Goal: Task Accomplishment & Management: Manage account settings

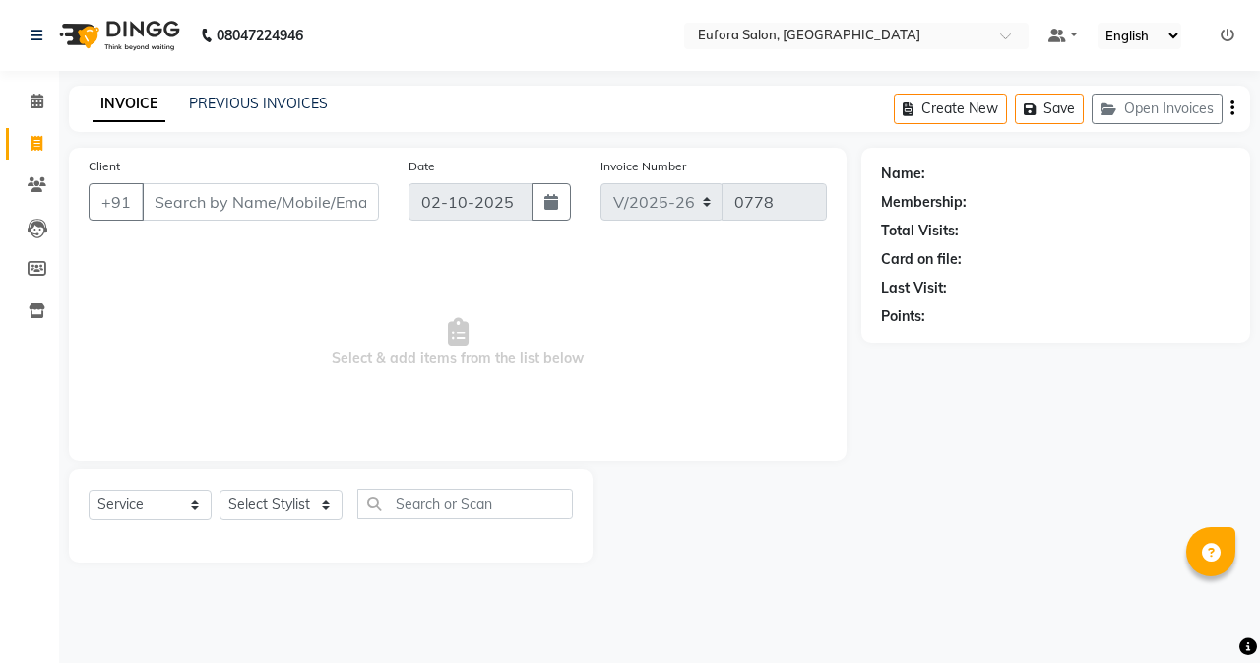
select select "6684"
select select "service"
click at [1234, 32] on icon at bounding box center [1228, 36] width 14 height 14
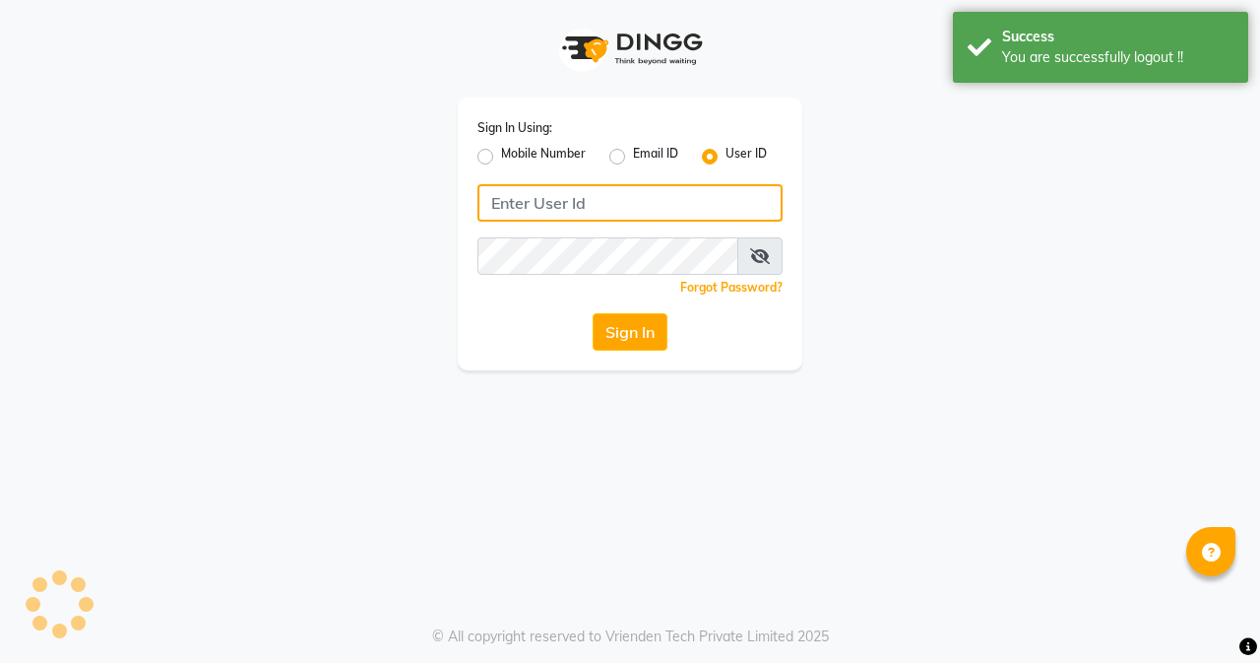
type input "9810318377"
click at [661, 188] on input "9810318377" at bounding box center [629, 202] width 305 height 37
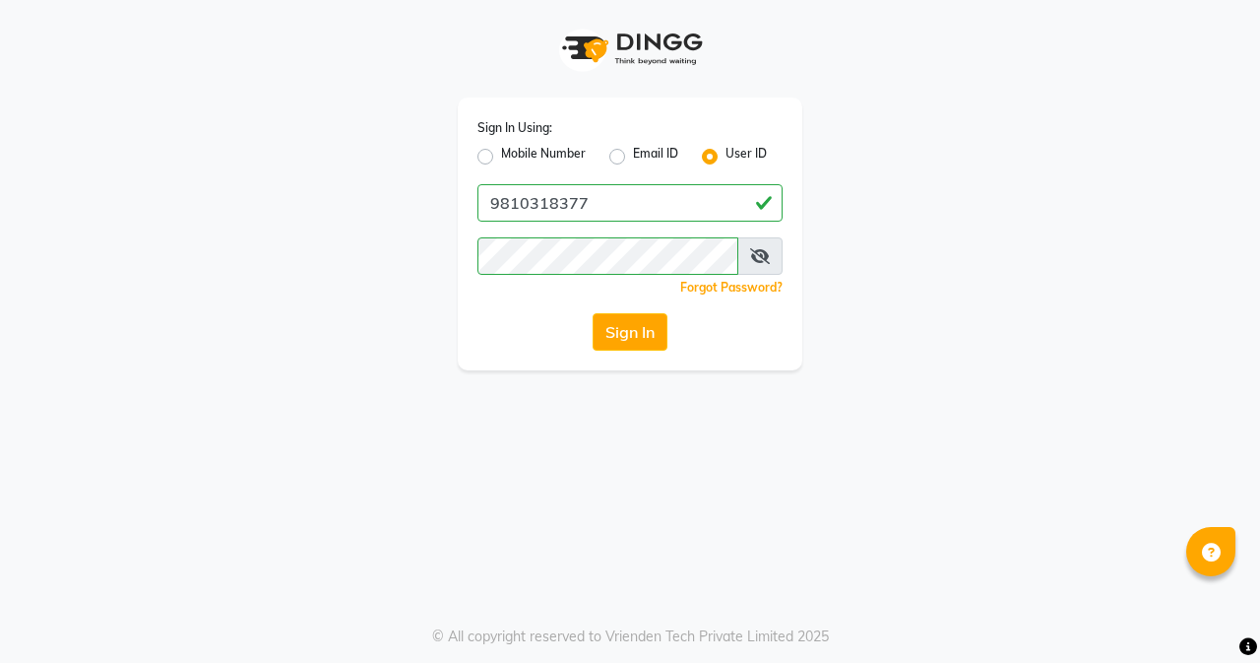
click at [501, 154] on label "Mobile Number" at bounding box center [543, 157] width 85 height 24
click at [501, 154] on input "Mobile Number" at bounding box center [507, 151] width 13 height 13
radio input "true"
radio input "false"
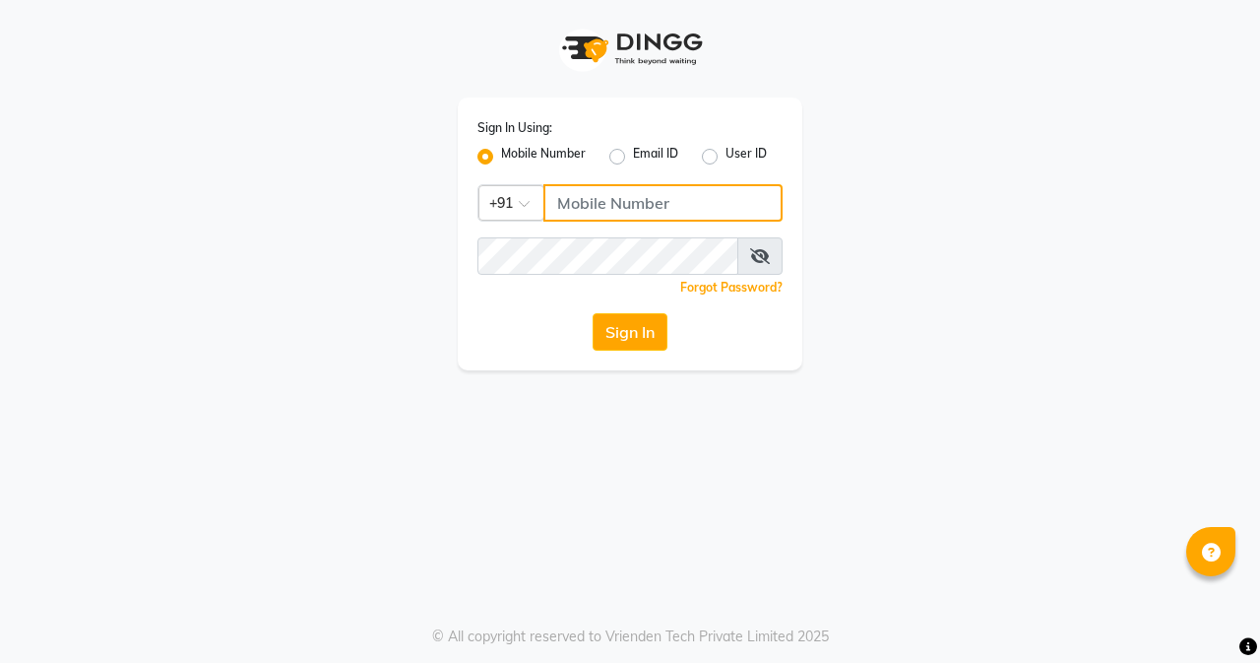
click at [584, 198] on input "Username" at bounding box center [662, 202] width 239 height 37
click at [726, 154] on label "User ID" at bounding box center [746, 157] width 41 height 24
click at [726, 154] on input "User ID" at bounding box center [732, 151] width 13 height 13
radio input "true"
radio input "false"
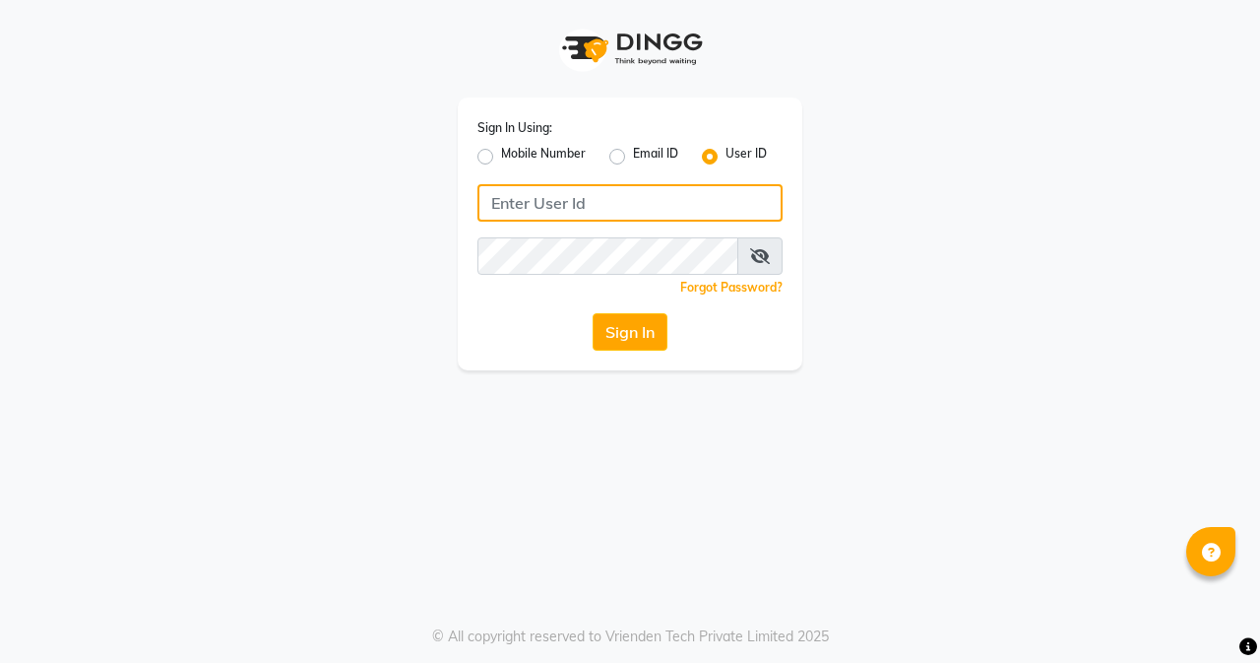
click at [657, 193] on input "Username" at bounding box center [629, 202] width 305 height 37
type input "E"
type input "euforasalon"
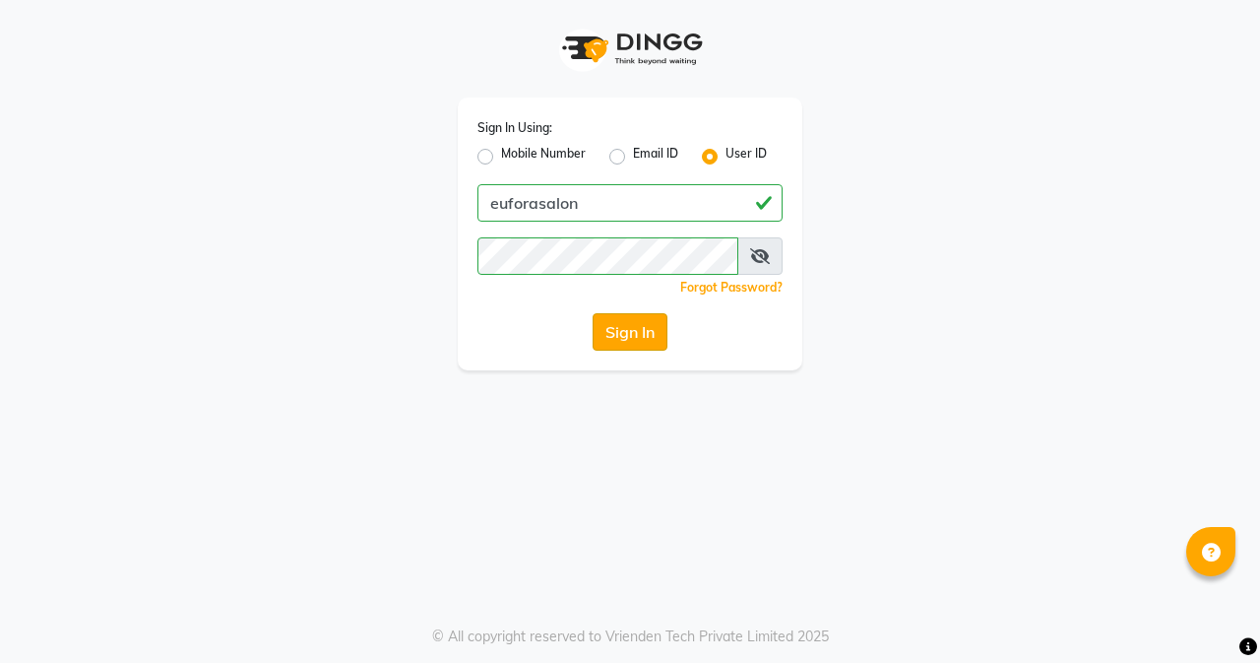
click at [625, 325] on button "Sign In" at bounding box center [630, 331] width 75 height 37
